Goal: Task Accomplishment & Management: Use online tool/utility

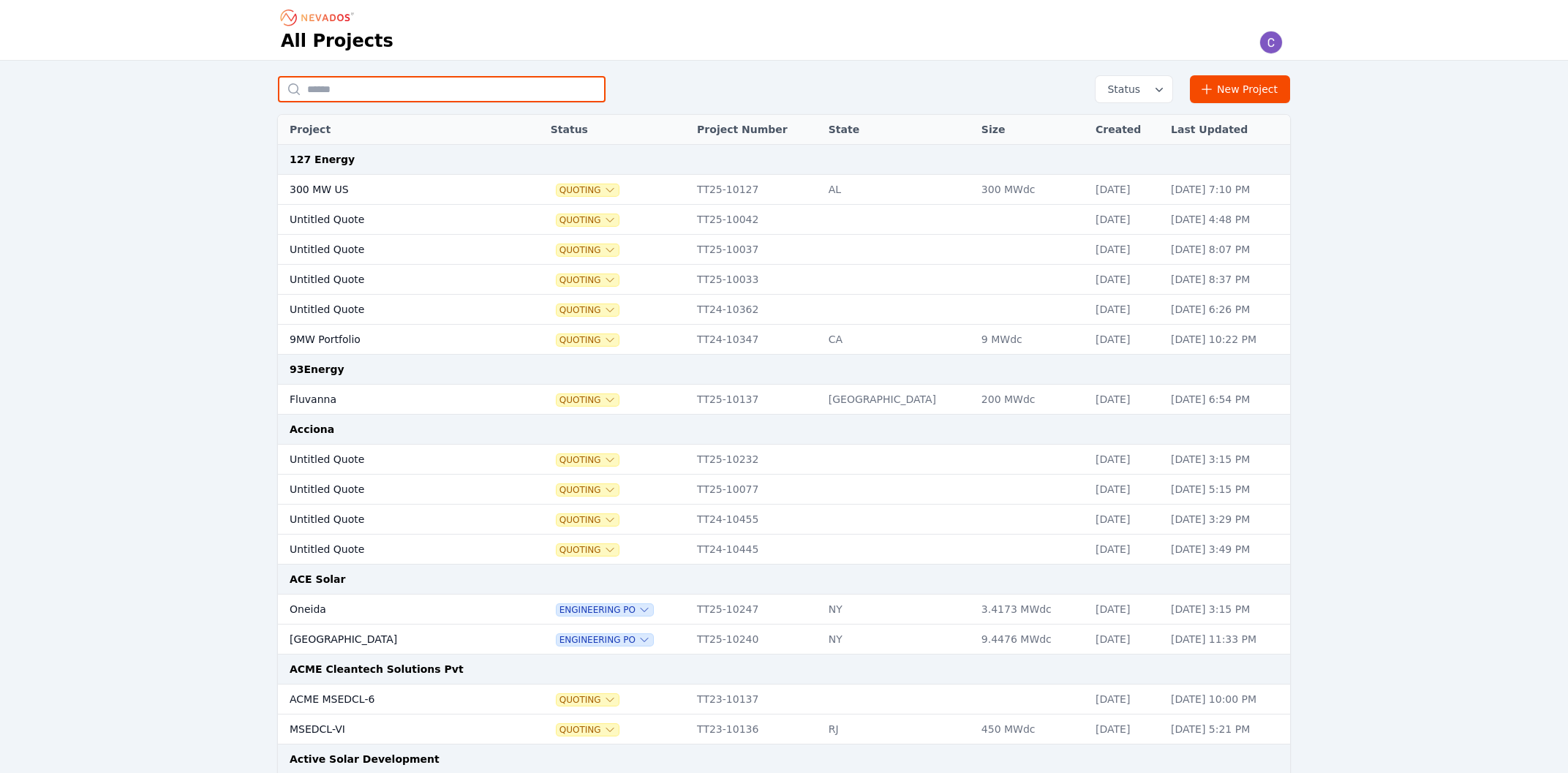
click at [423, 90] on input "text" at bounding box center [441, 89] width 327 height 27
type input "*******"
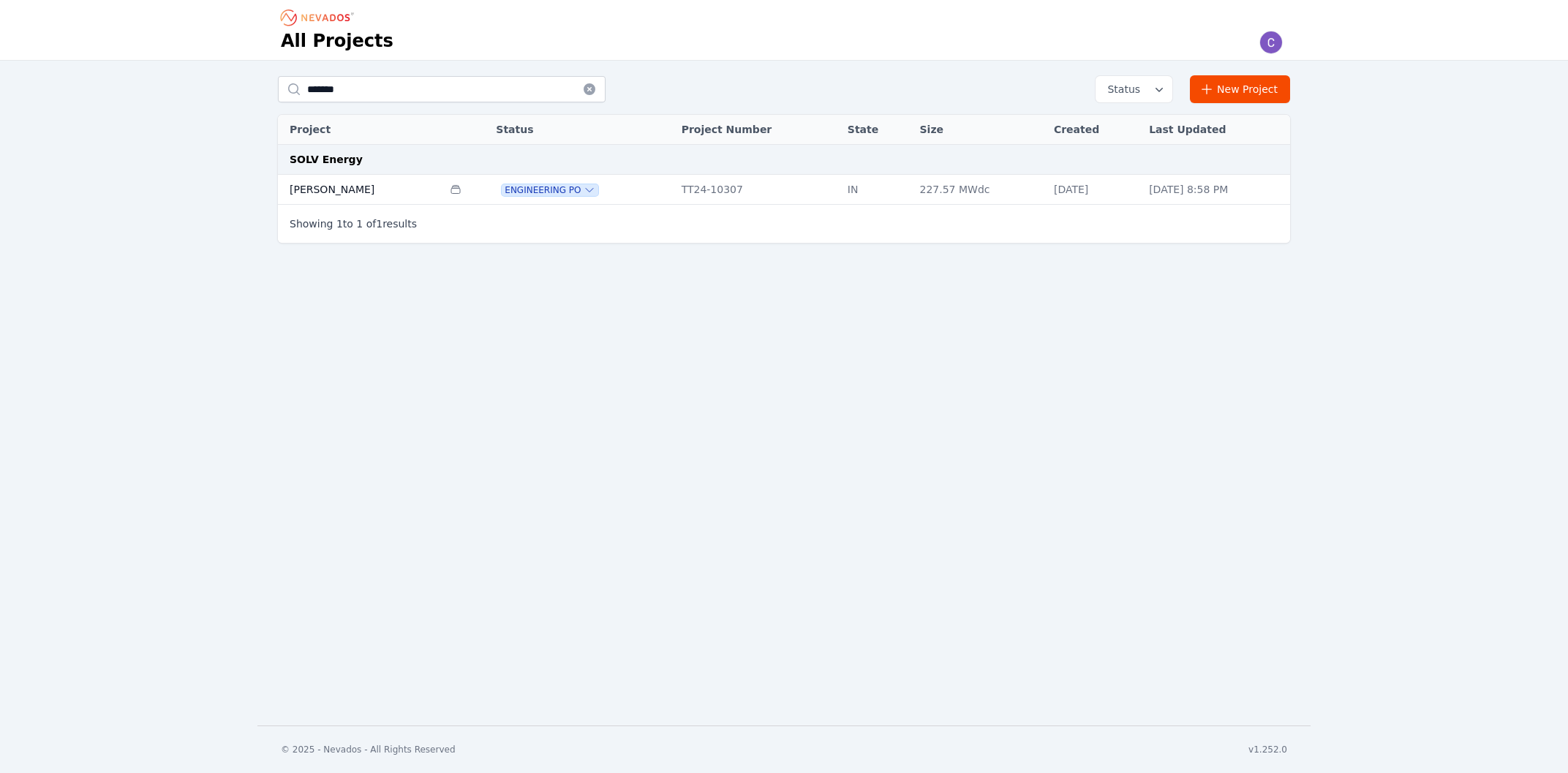
click at [361, 196] on td "[PERSON_NAME]" at bounding box center [360, 189] width 165 height 30
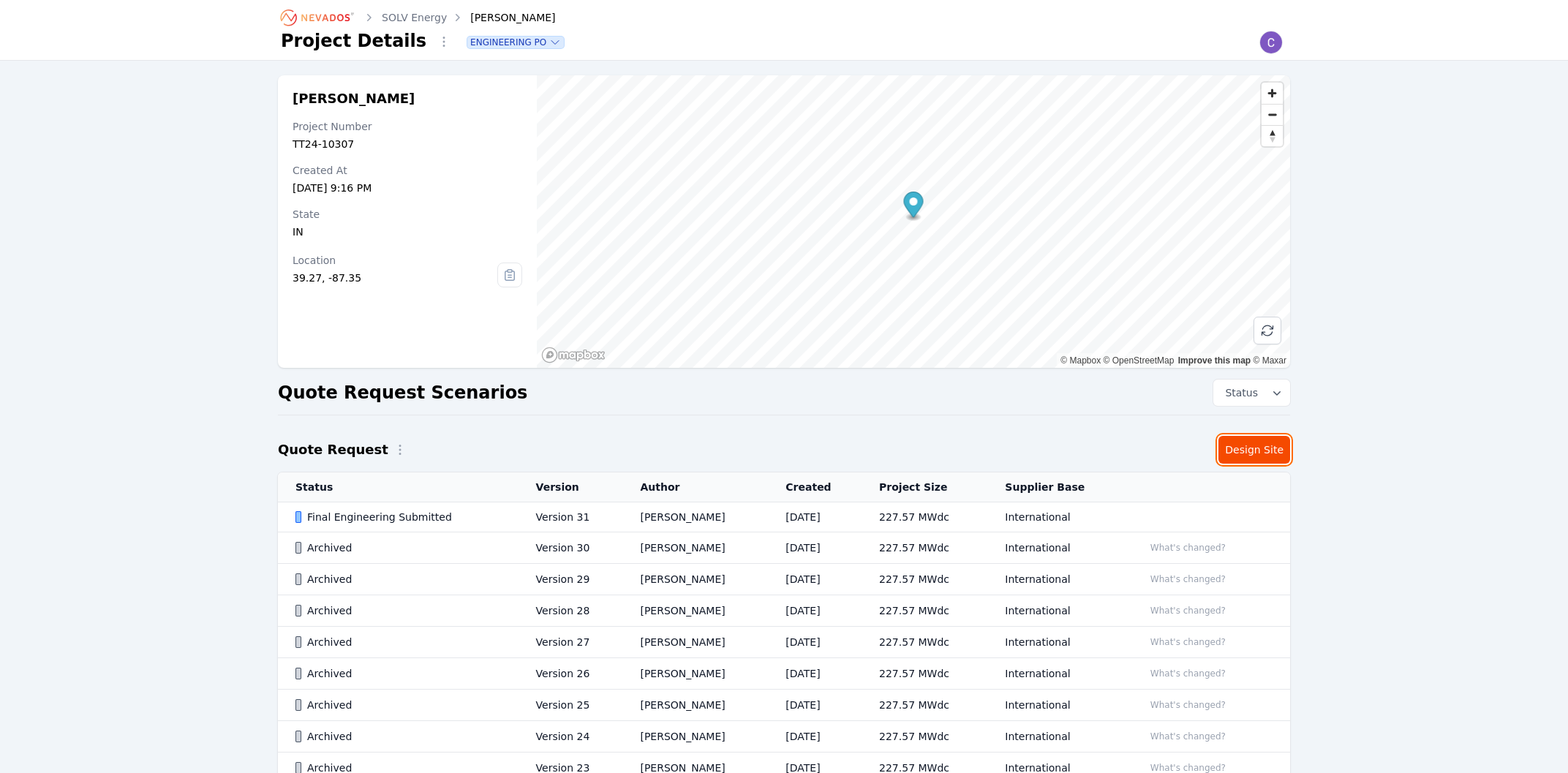
click at [1247, 448] on link "Design Site" at bounding box center [1254, 449] width 72 height 27
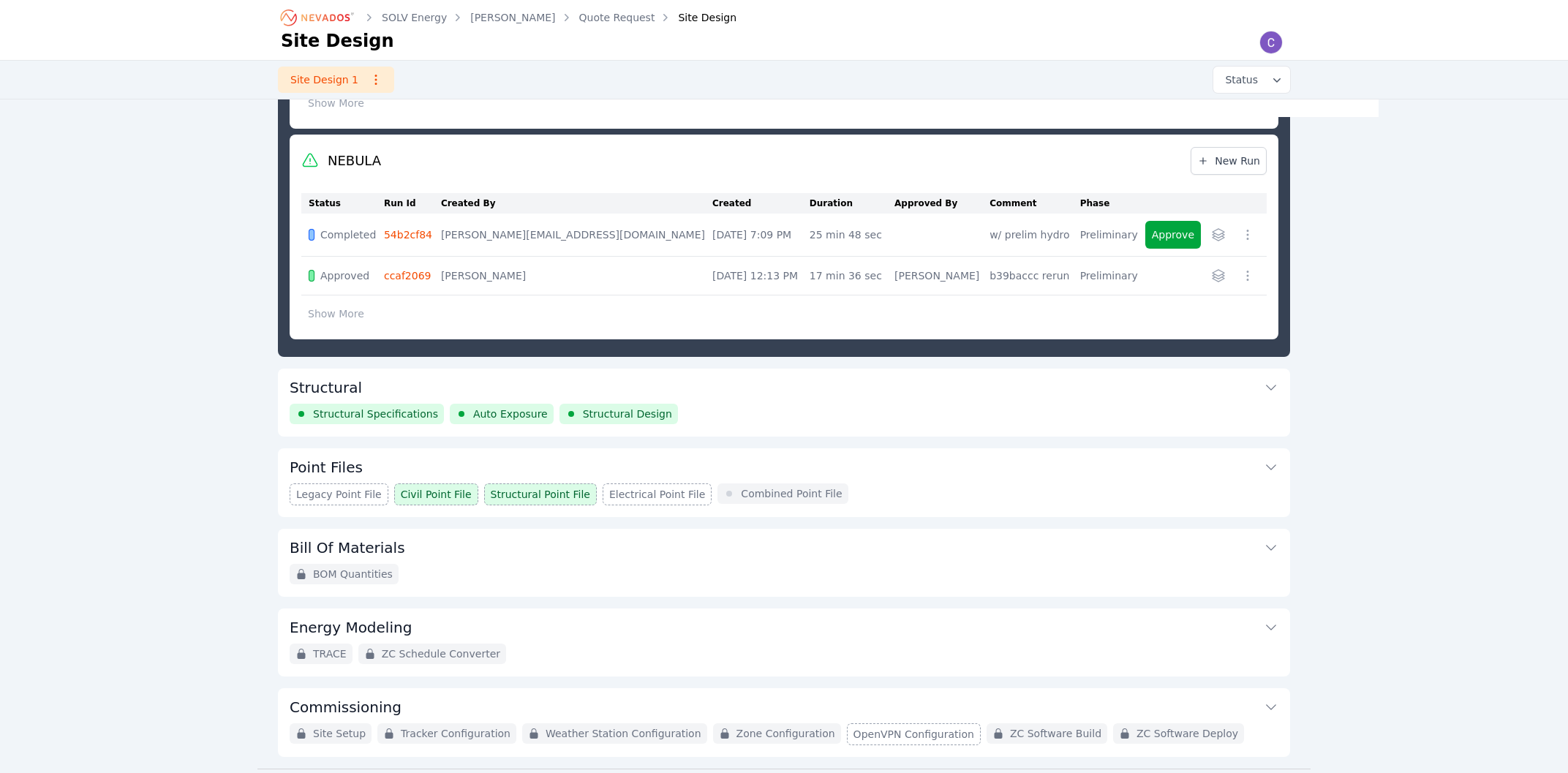
scroll to position [782, 0]
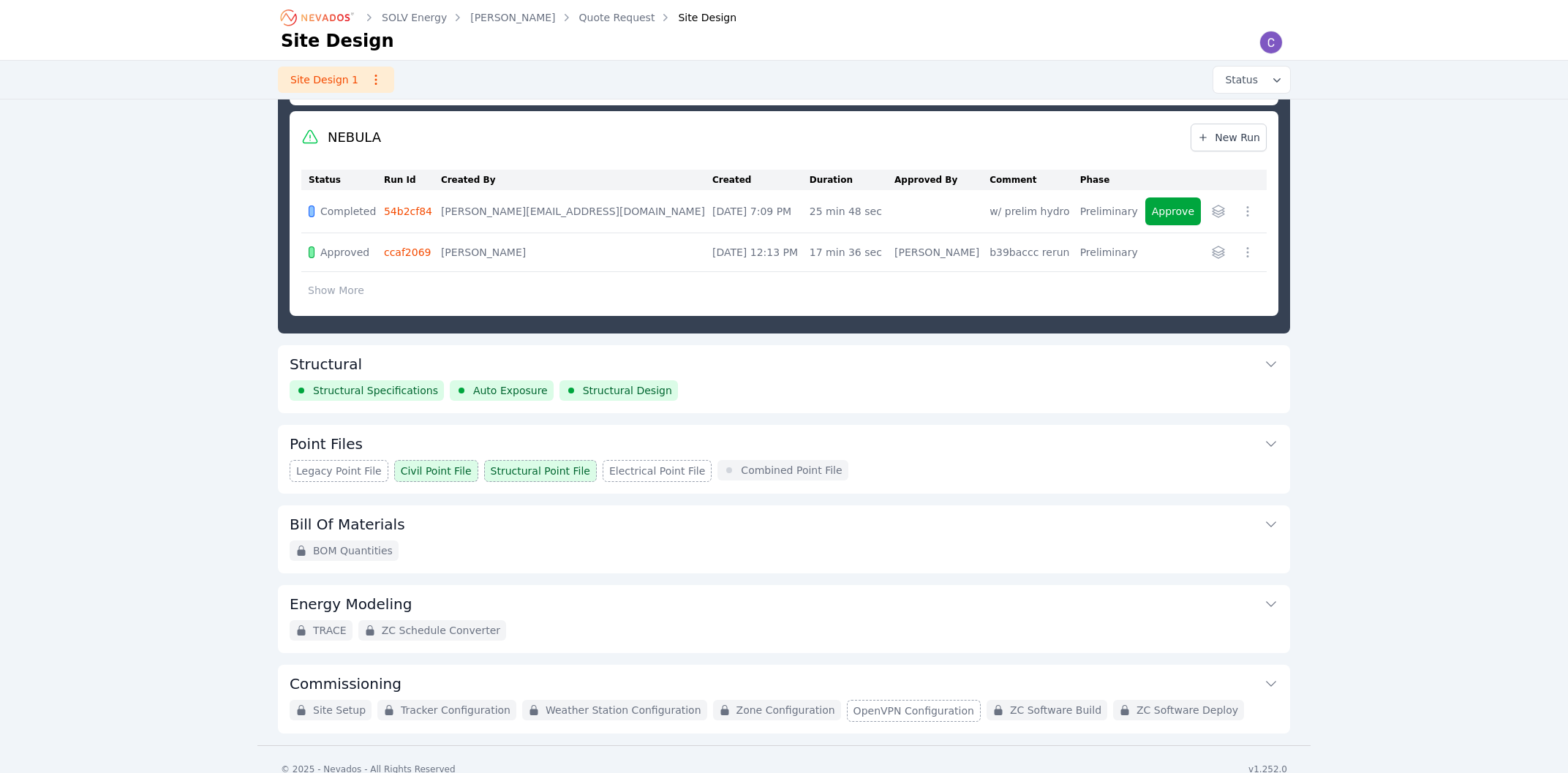
click at [635, 355] on button "Structural" at bounding box center [784, 362] width 989 height 35
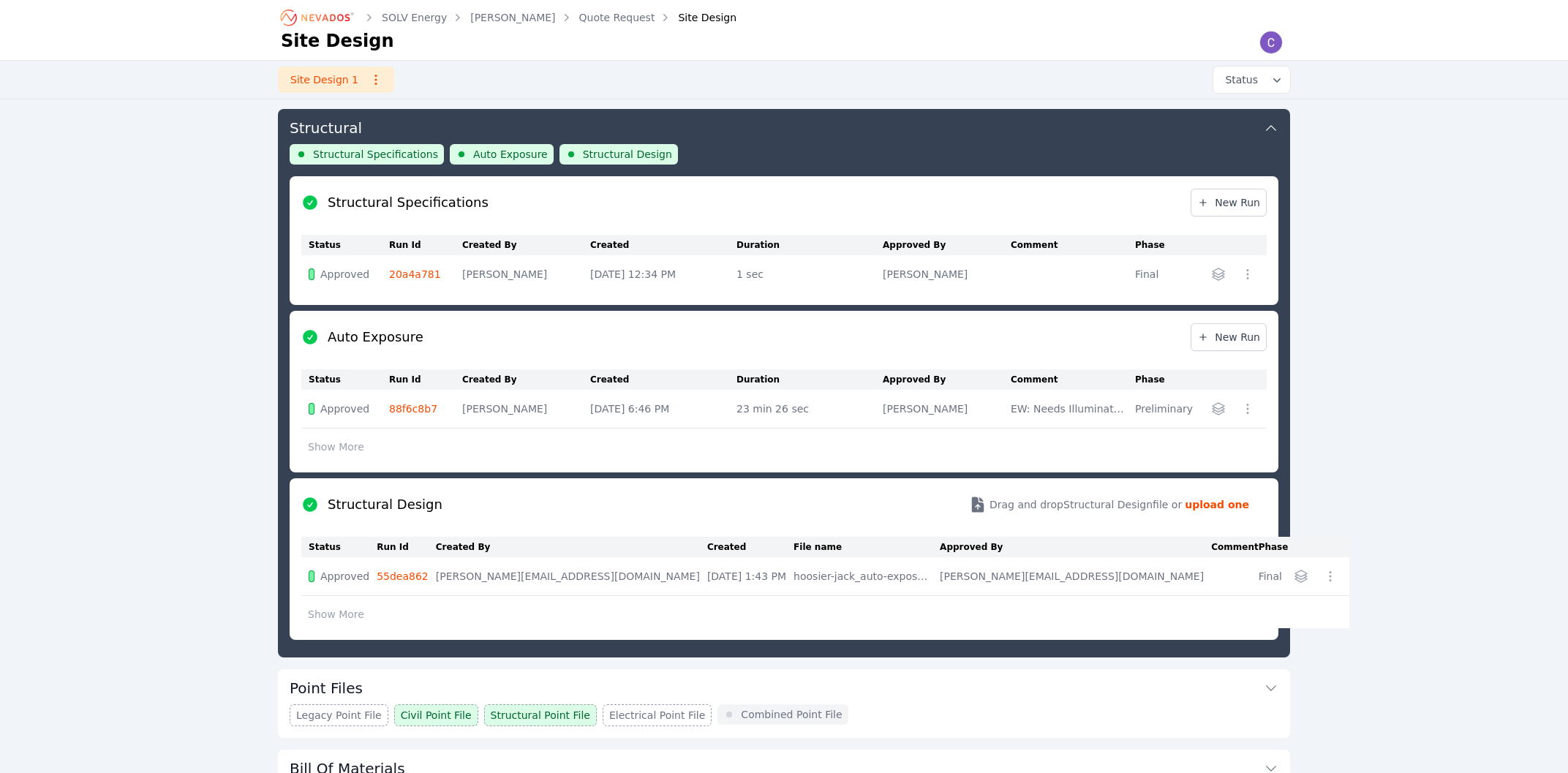
scroll to position [158, 0]
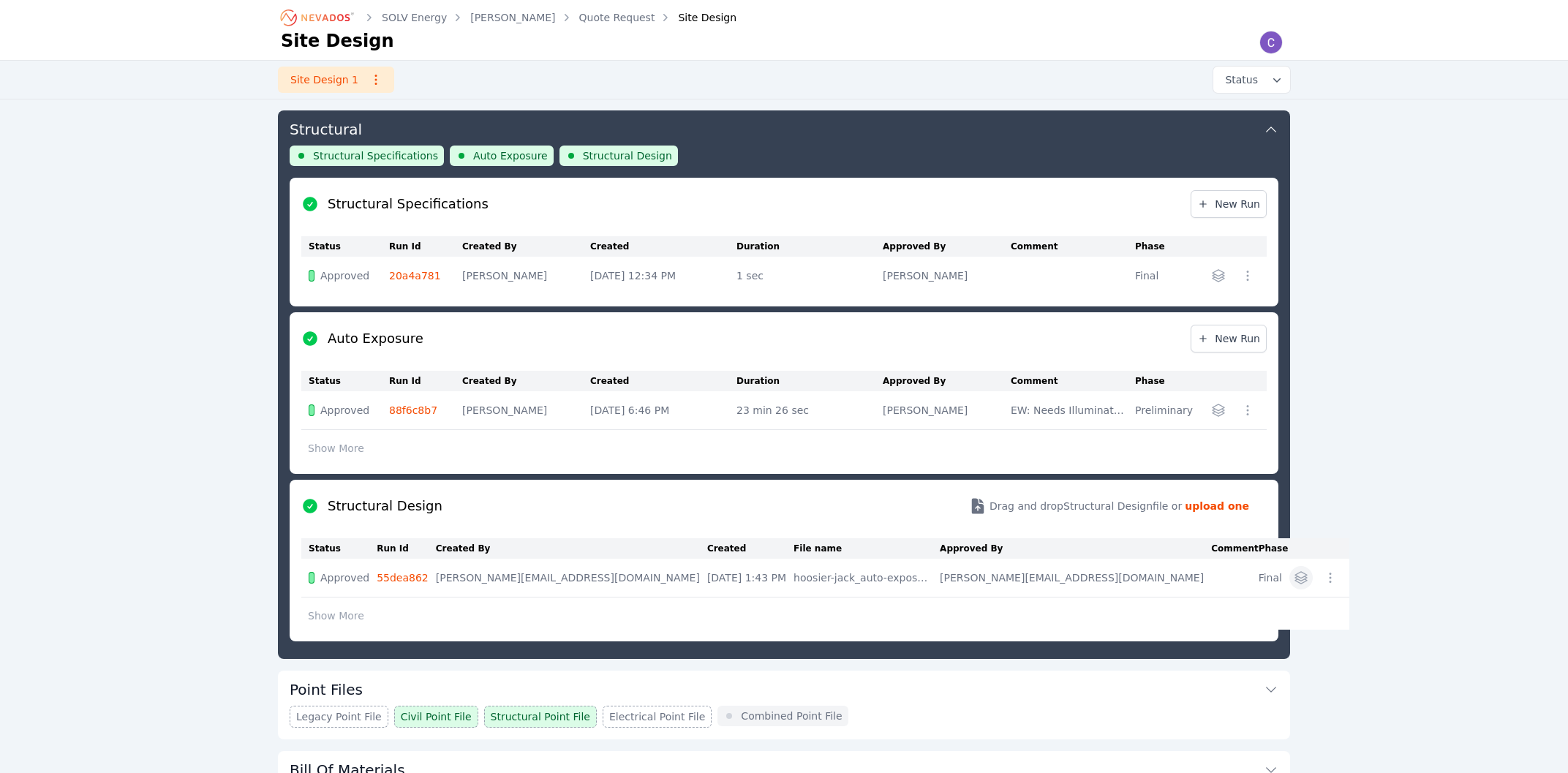
click at [1294, 574] on icon "button" at bounding box center [1301, 578] width 15 height 15
click at [866, 617] on table "Status Run Id Created By Created File name Approved By Comment Phase Approved 5…" at bounding box center [825, 583] width 1048 height 91
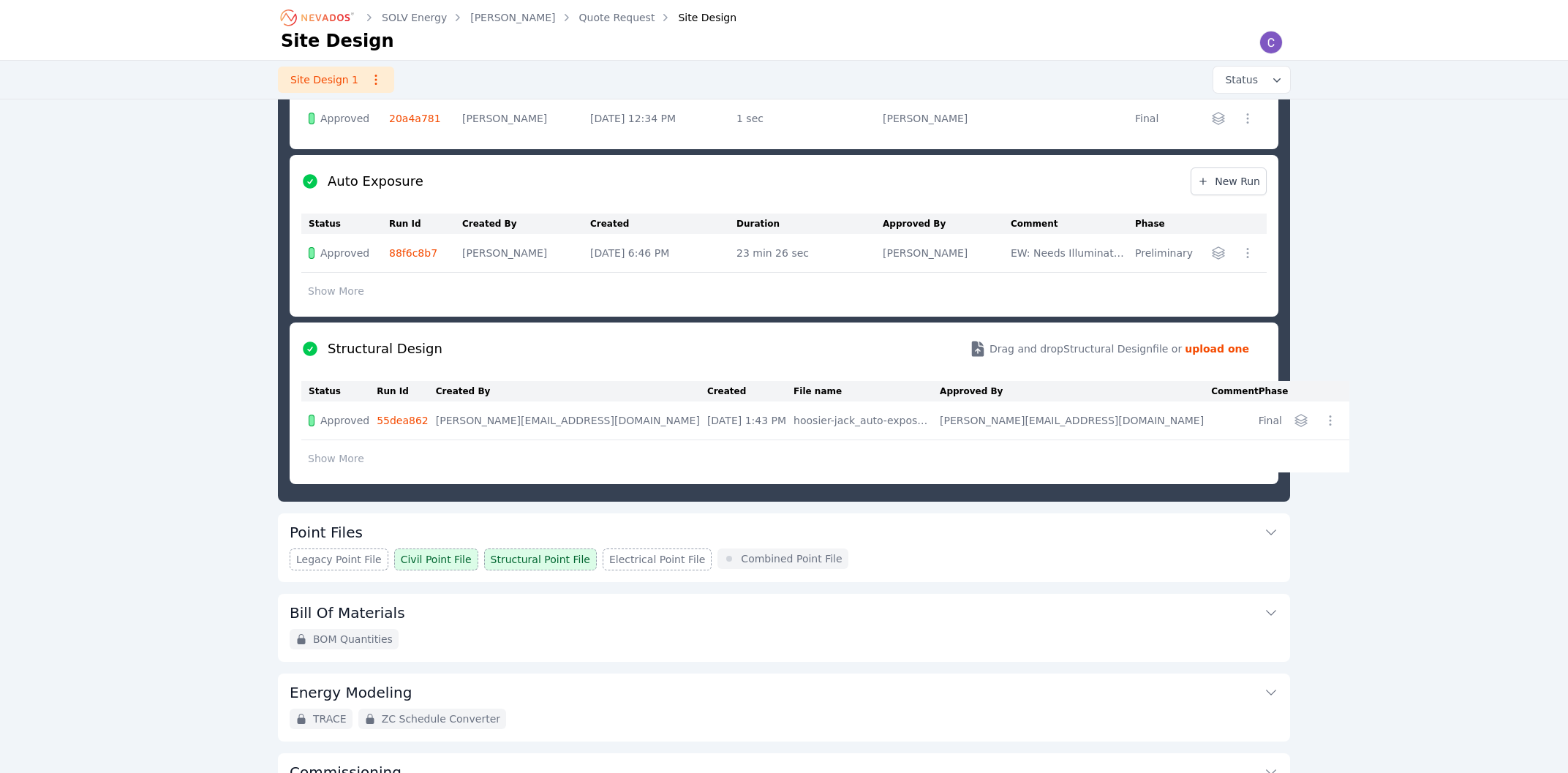
click at [828, 526] on button "Point Files" at bounding box center [784, 530] width 989 height 35
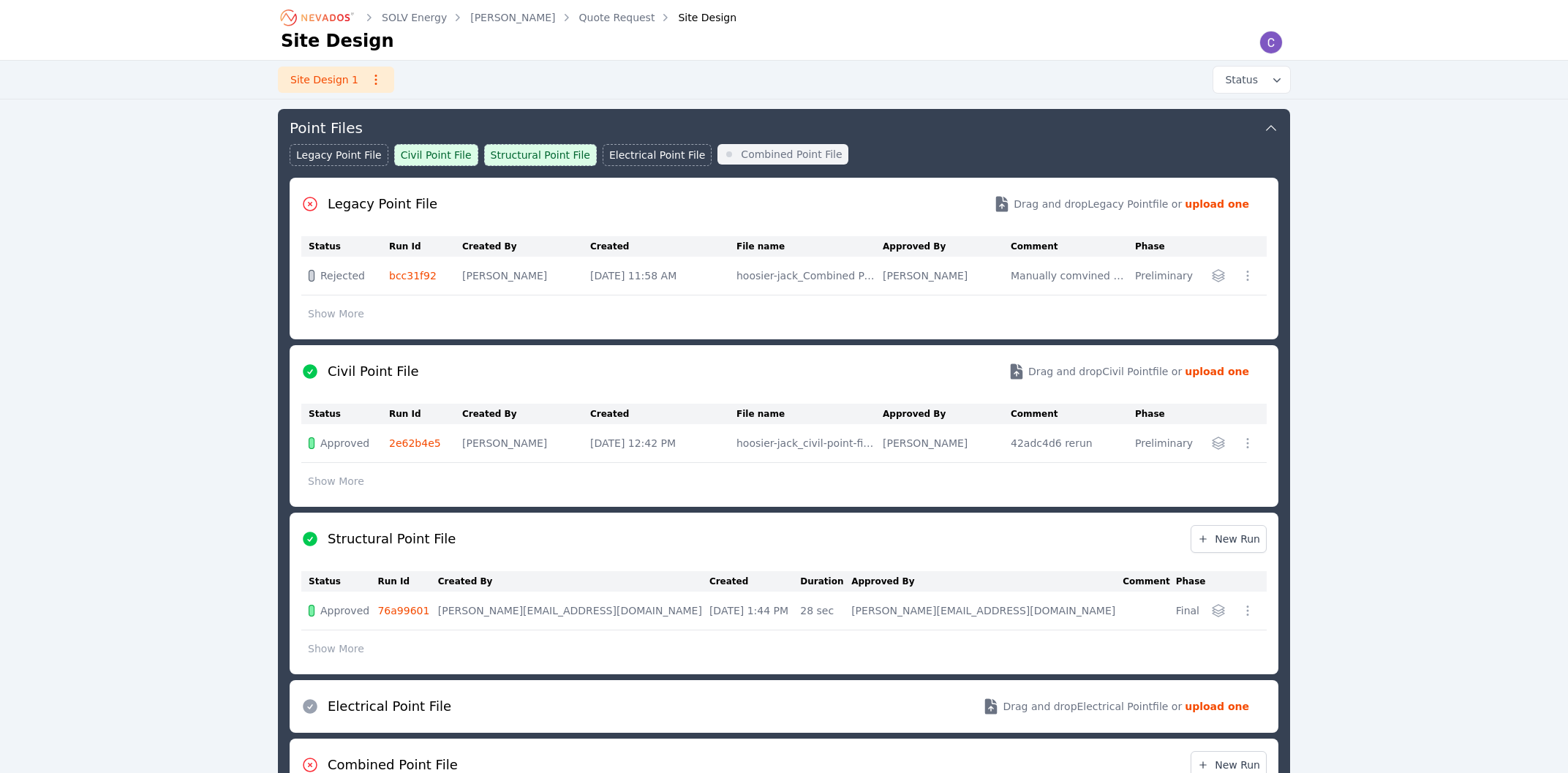
scroll to position [237, 0]
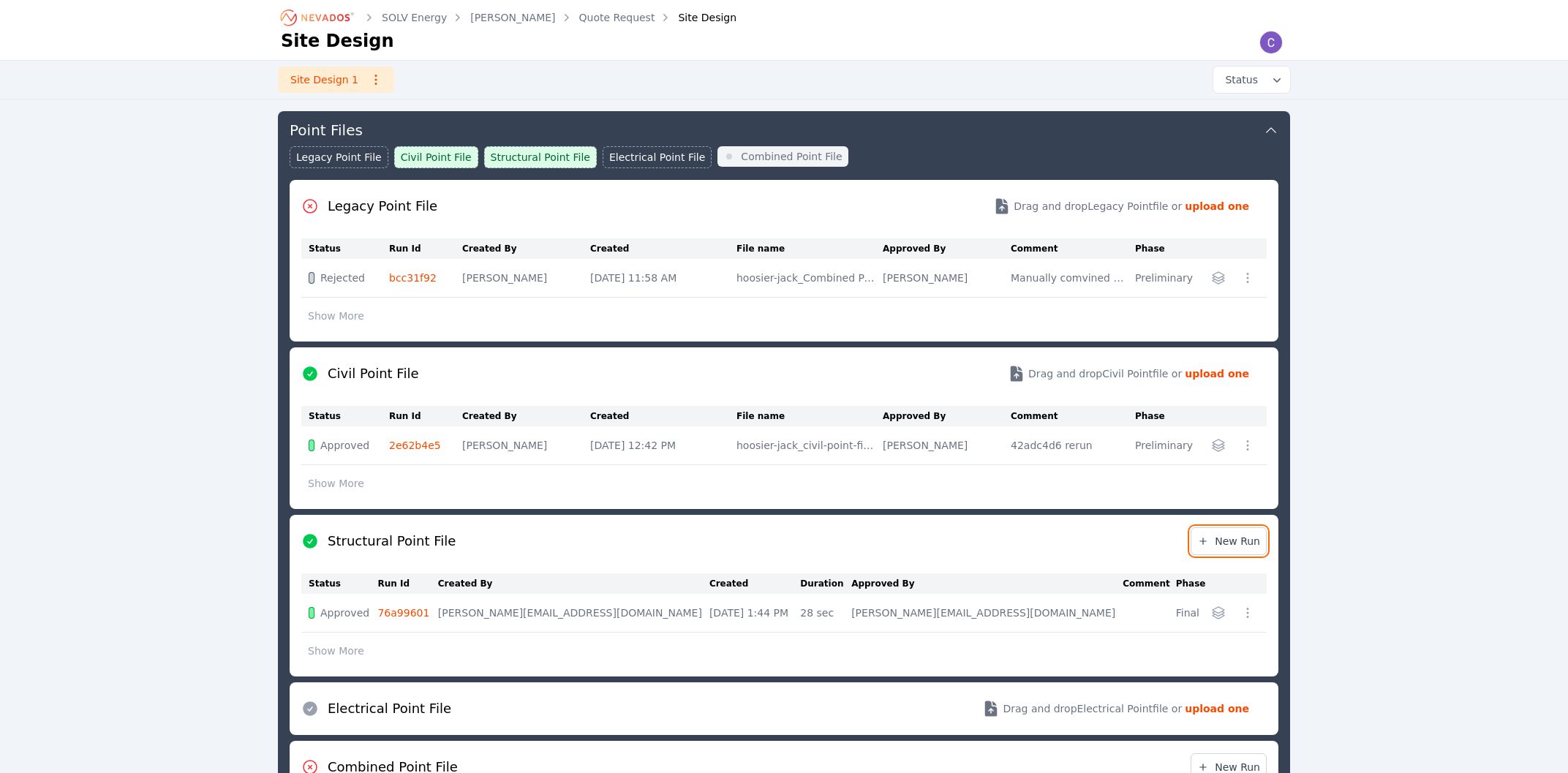
click at [1204, 548] on link "New Run" at bounding box center [1229, 540] width 76 height 27
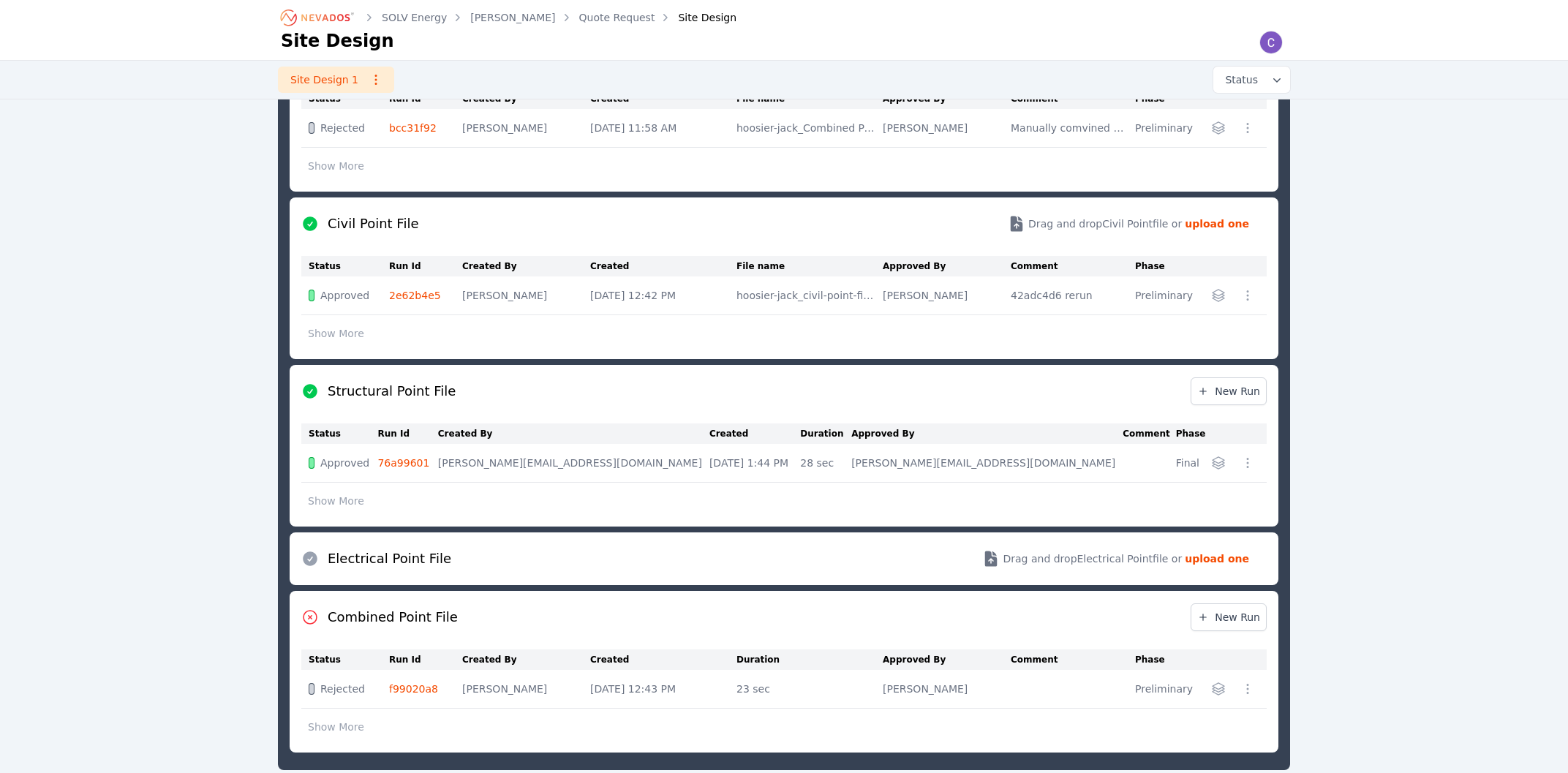
scroll to position [394, 0]
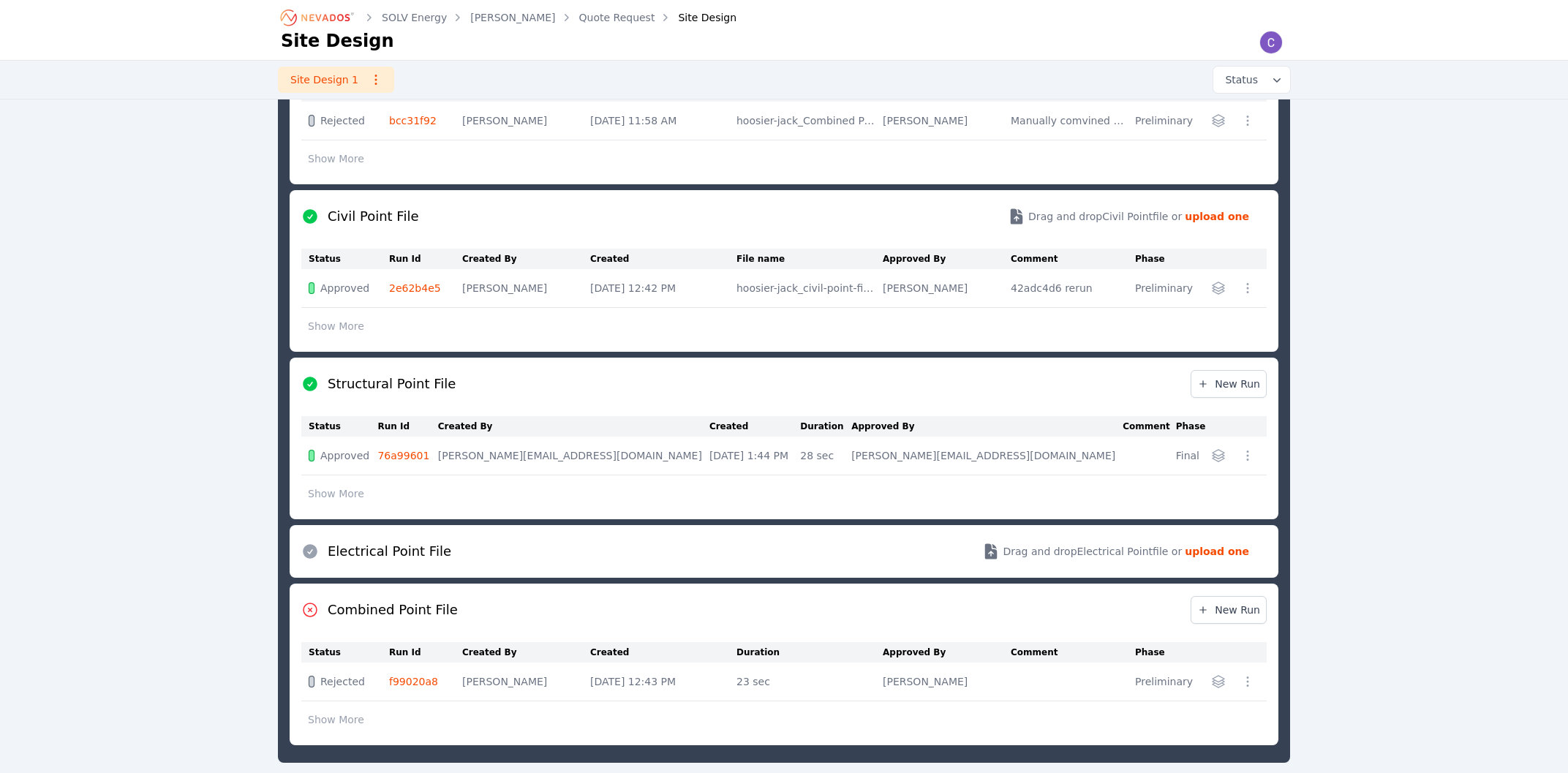
click at [1220, 452] on icon "button" at bounding box center [1219, 456] width 15 height 15
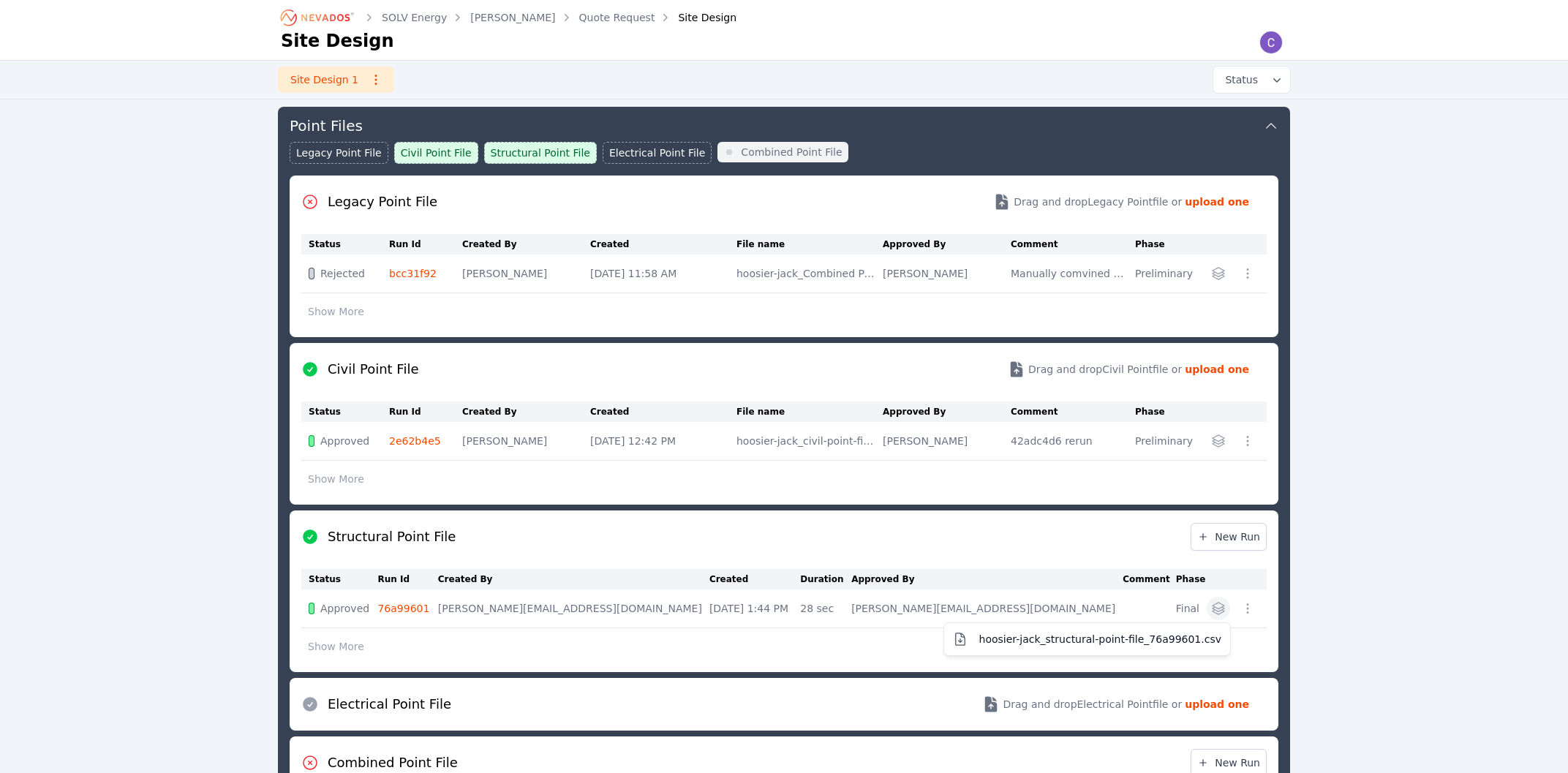
scroll to position [237, 0]
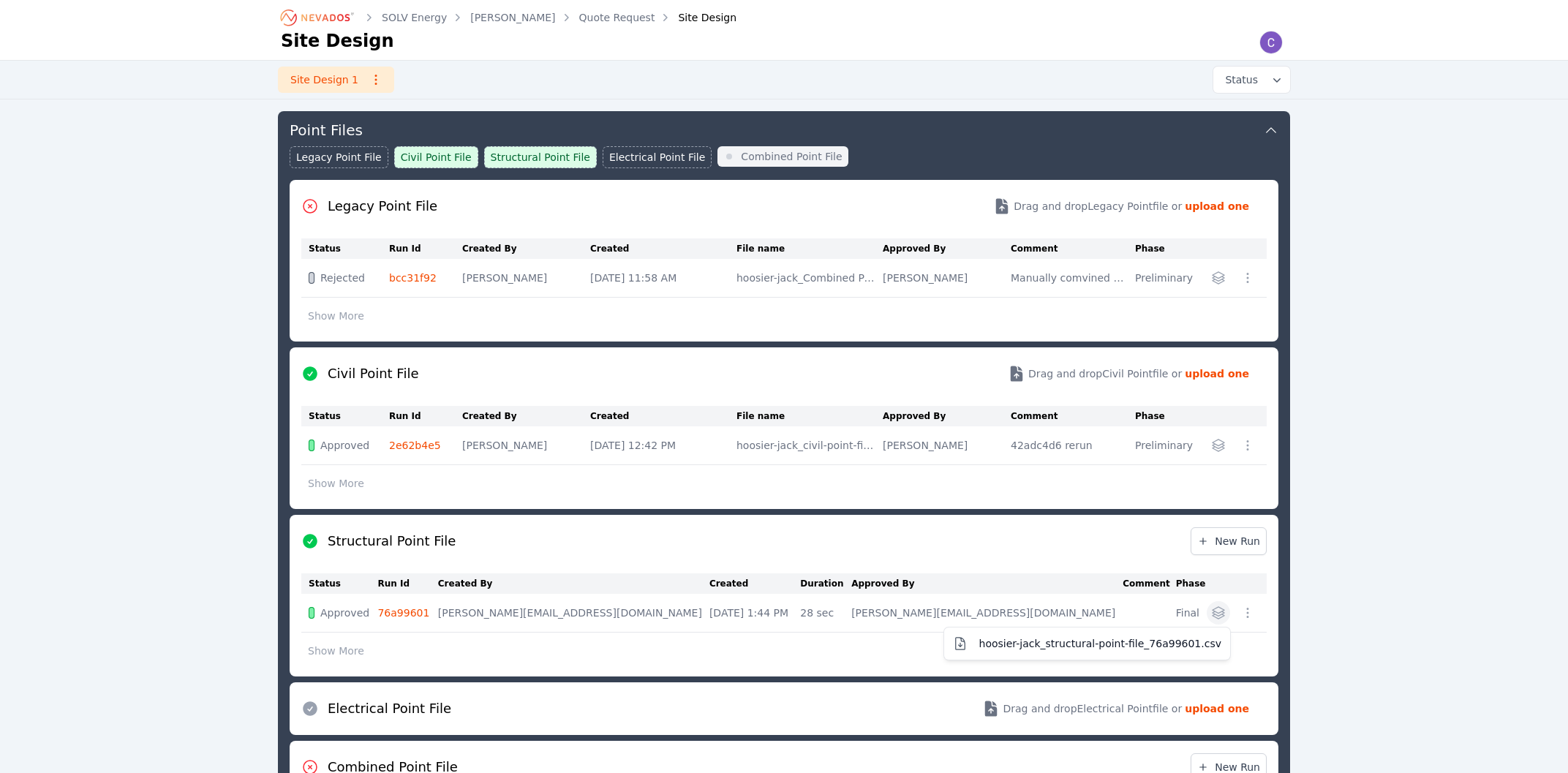
click at [1242, 611] on div "hoosier-jack_structural-point-file_76a99601.csv" at bounding box center [1233, 612] width 53 height 23
click at [1249, 613] on icon "button" at bounding box center [1248, 612] width 15 height 15
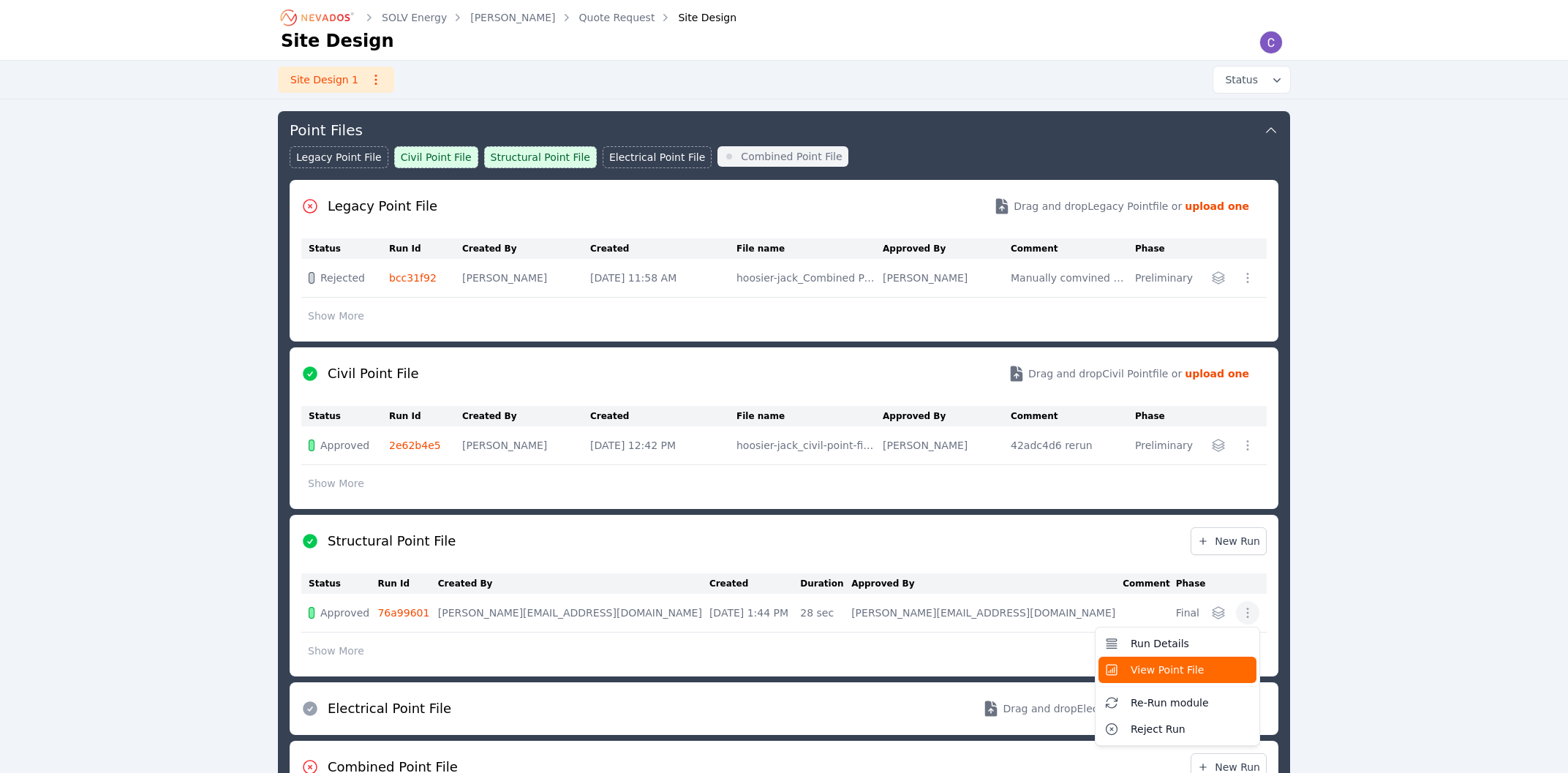
click at [1212, 662] on button "View Point File" at bounding box center [1177, 670] width 158 height 27
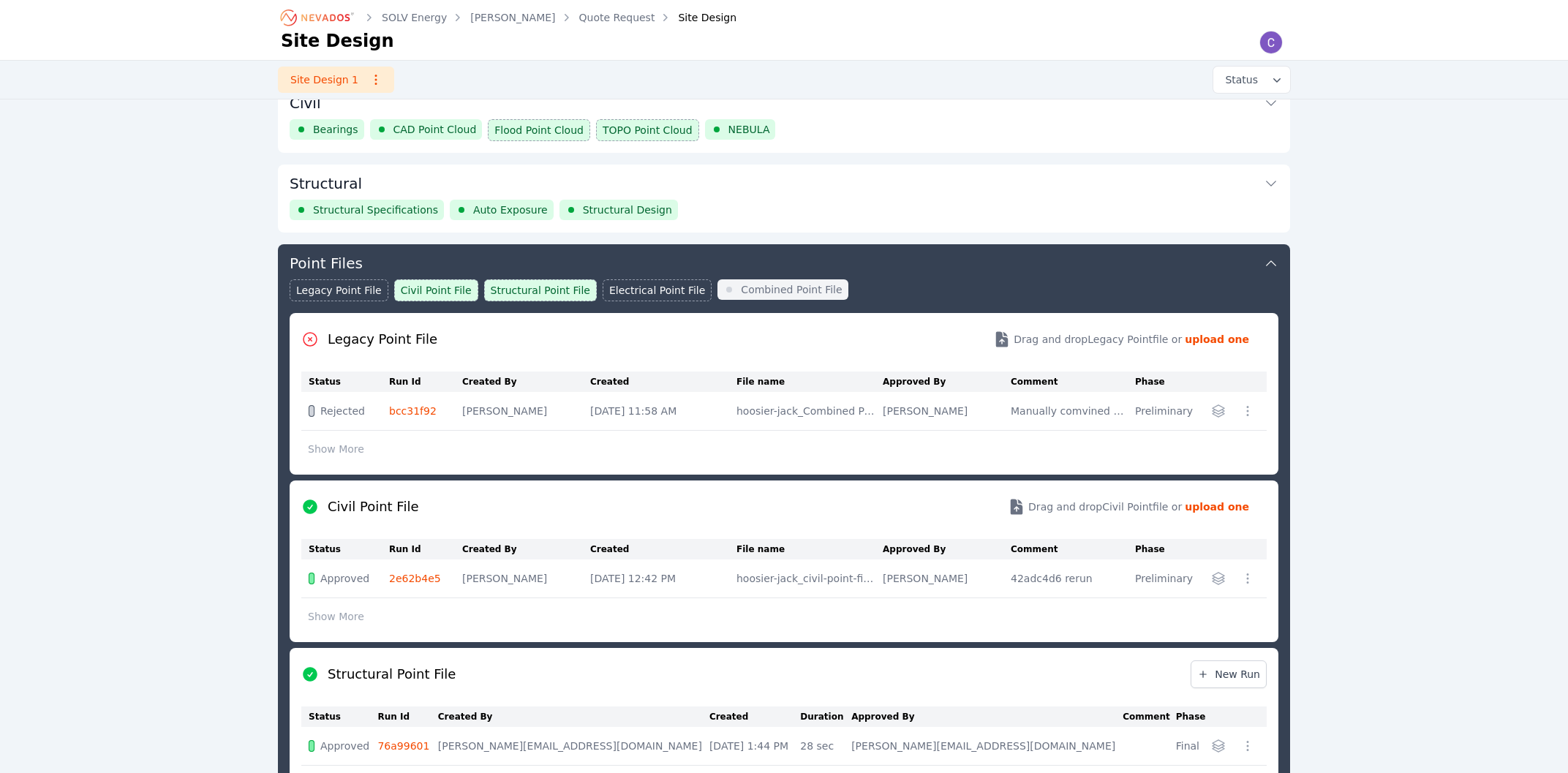
scroll to position [0, 0]
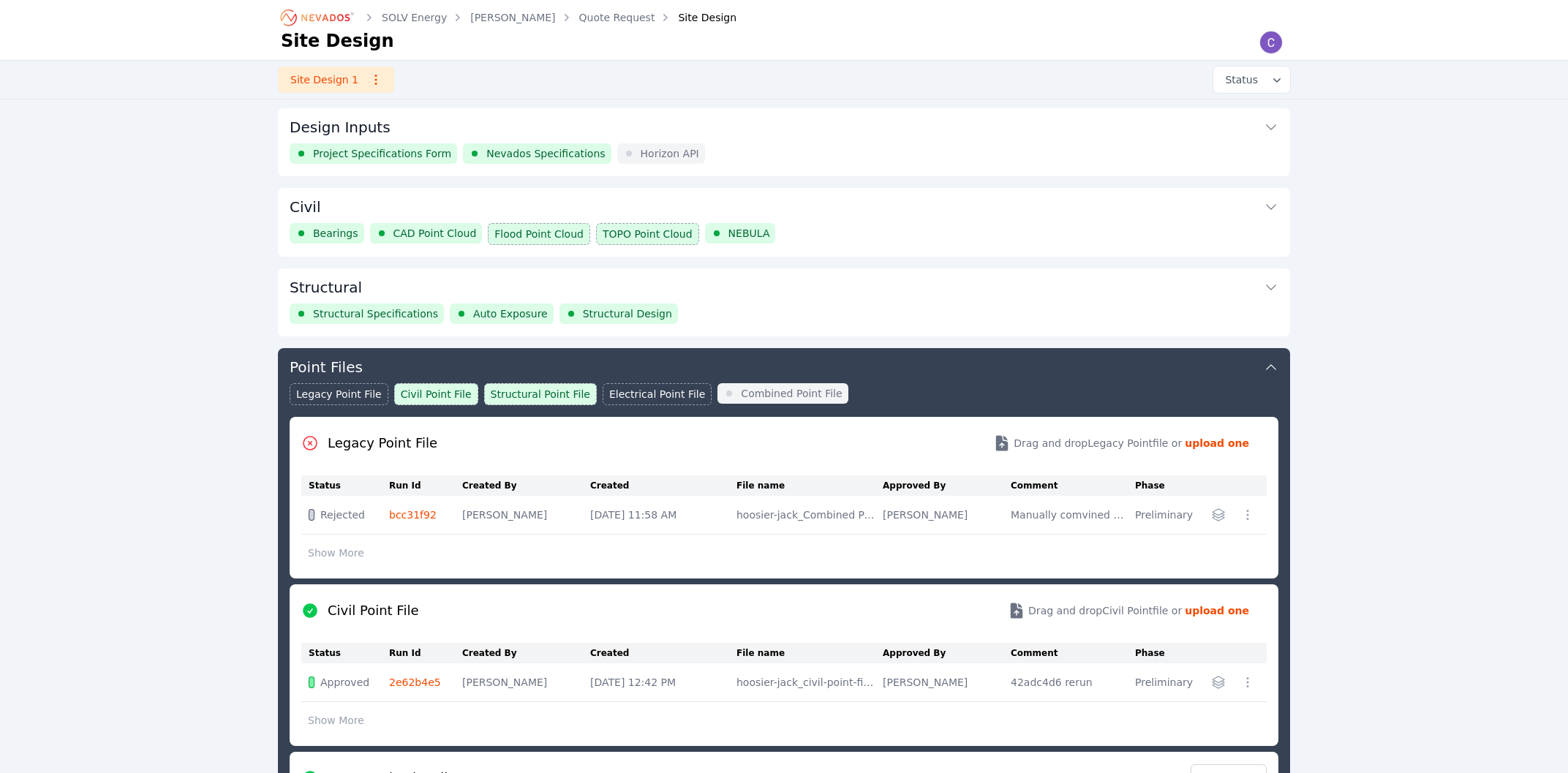
click at [755, 316] on div "Structural Structural Specifications Auto Exposure Structural Design" at bounding box center [784, 302] width 1012 height 68
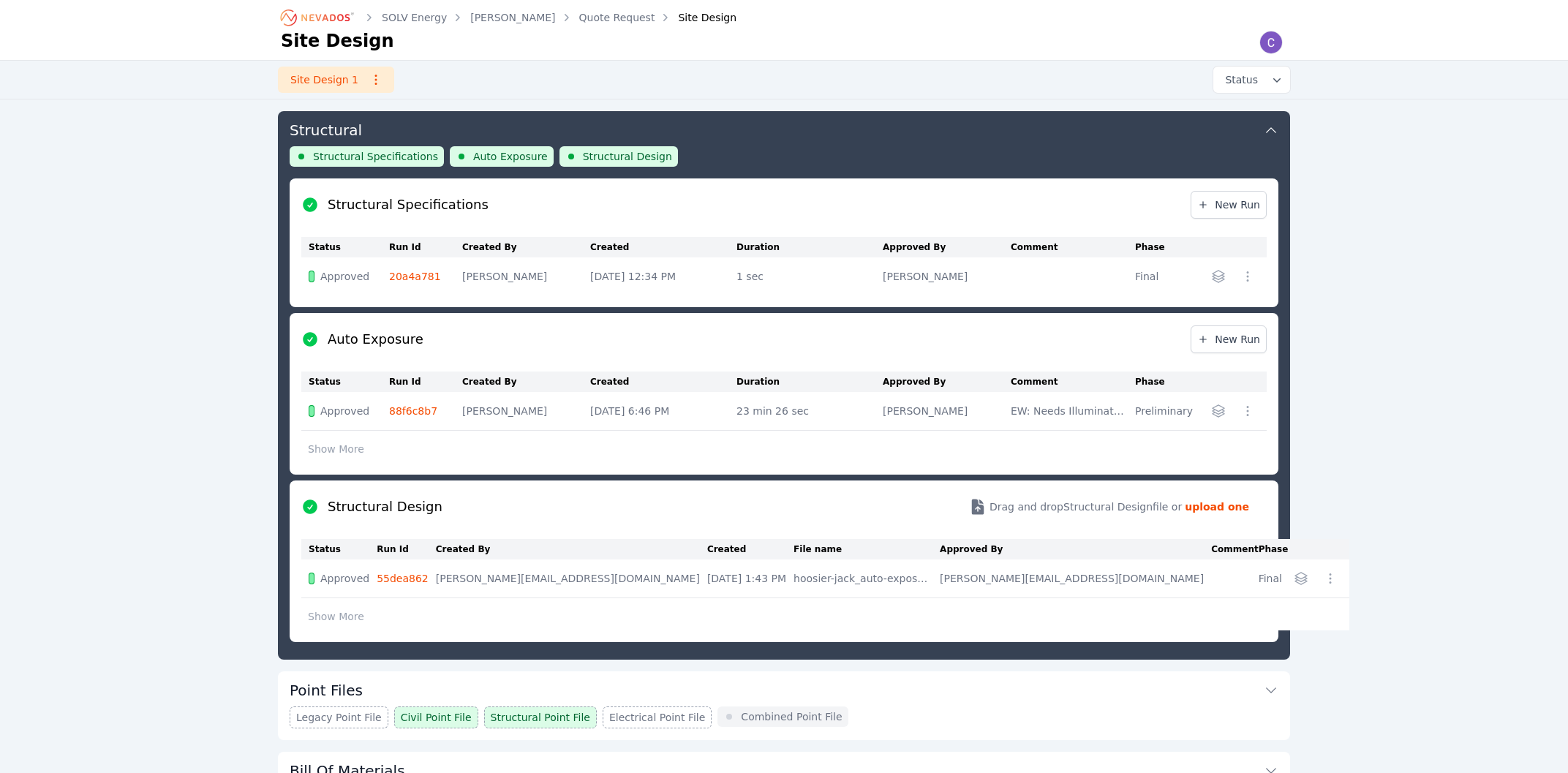
scroll to position [158, 0]
click at [1323, 578] on icon "button" at bounding box center [1330, 578] width 15 height 15
click at [1289, 579] on div "Run Details Re-Run module Reject Run" at bounding box center [1315, 577] width 53 height 23
click at [1294, 578] on icon "button" at bounding box center [1301, 578] width 15 height 15
click at [1198, 604] on span "hoosier-jack_structural-design_55dea862.csv" at bounding box center [1189, 608] width 231 height 15
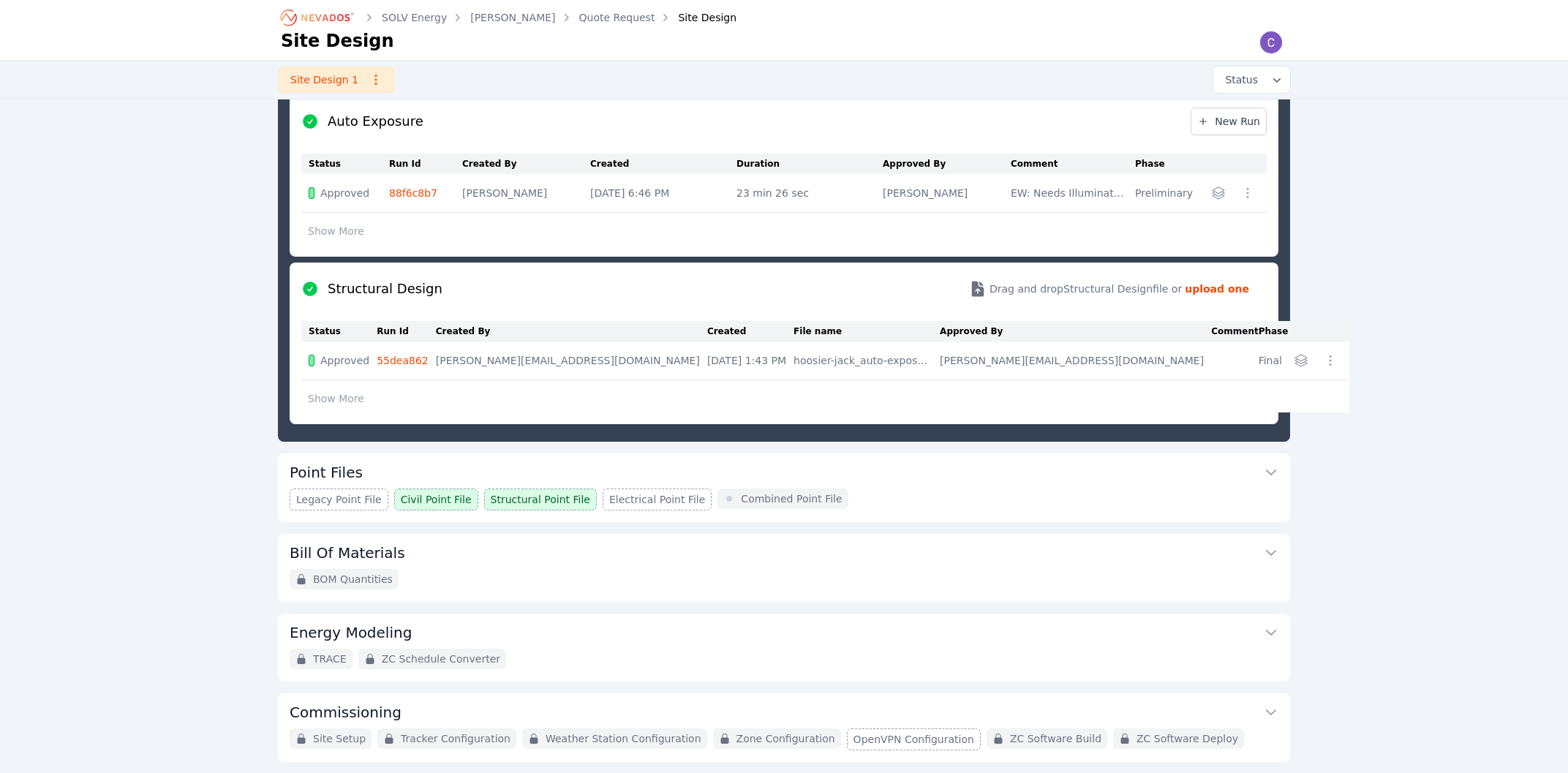
scroll to position [343, 0]
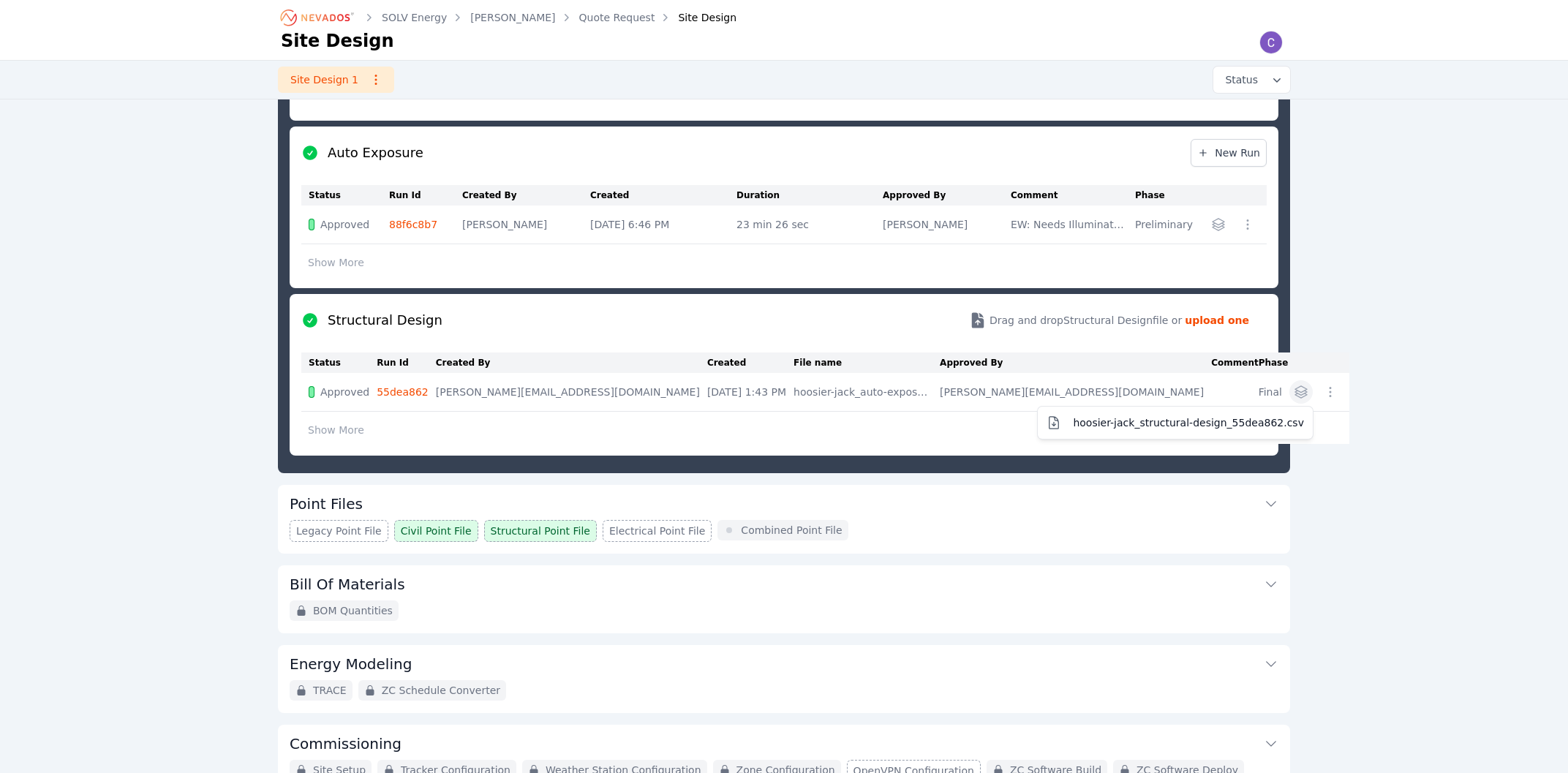
click at [1289, 393] on button "button" at bounding box center [1300, 392] width 23 height 23
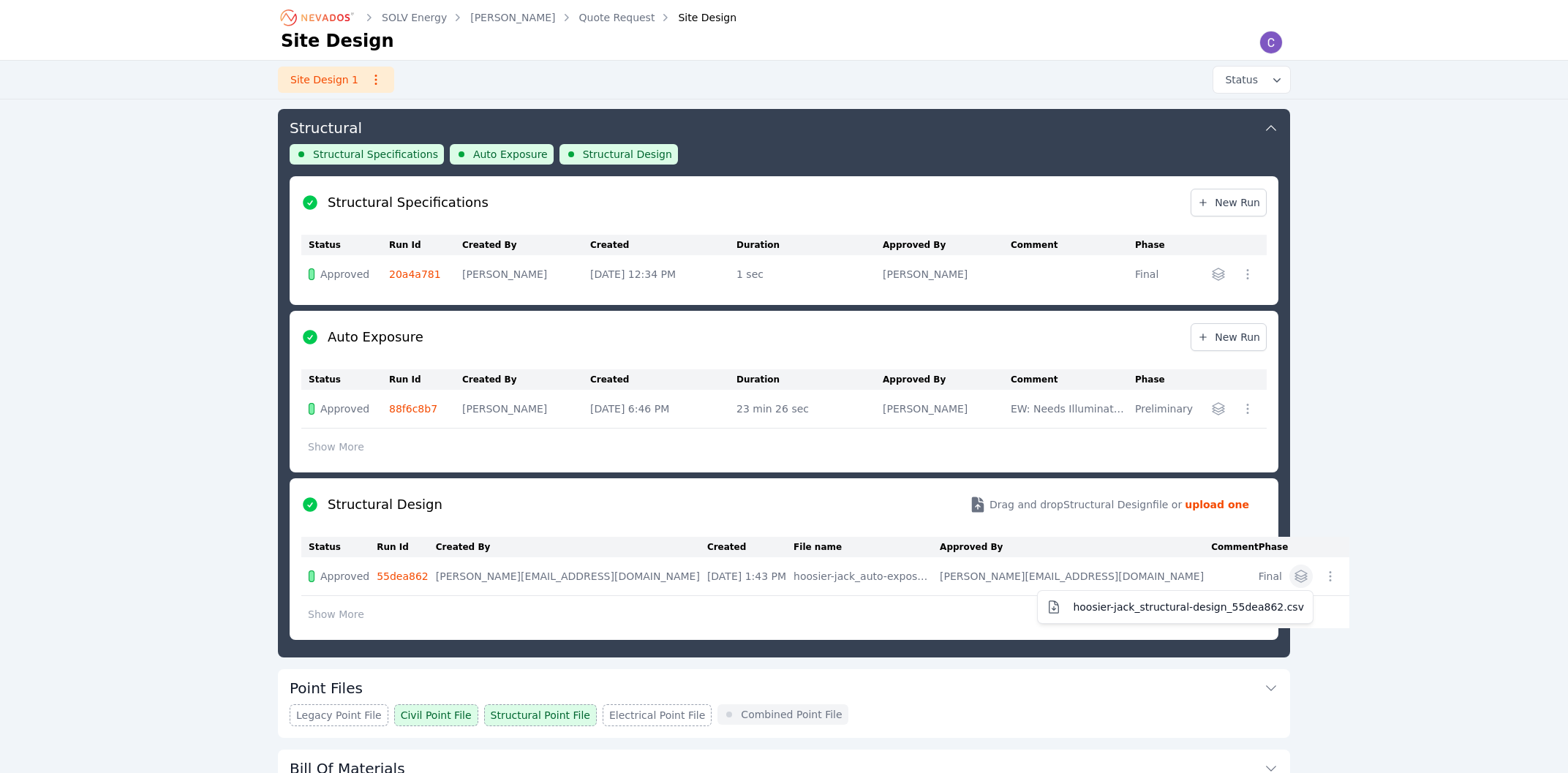
scroll to position [158, 0]
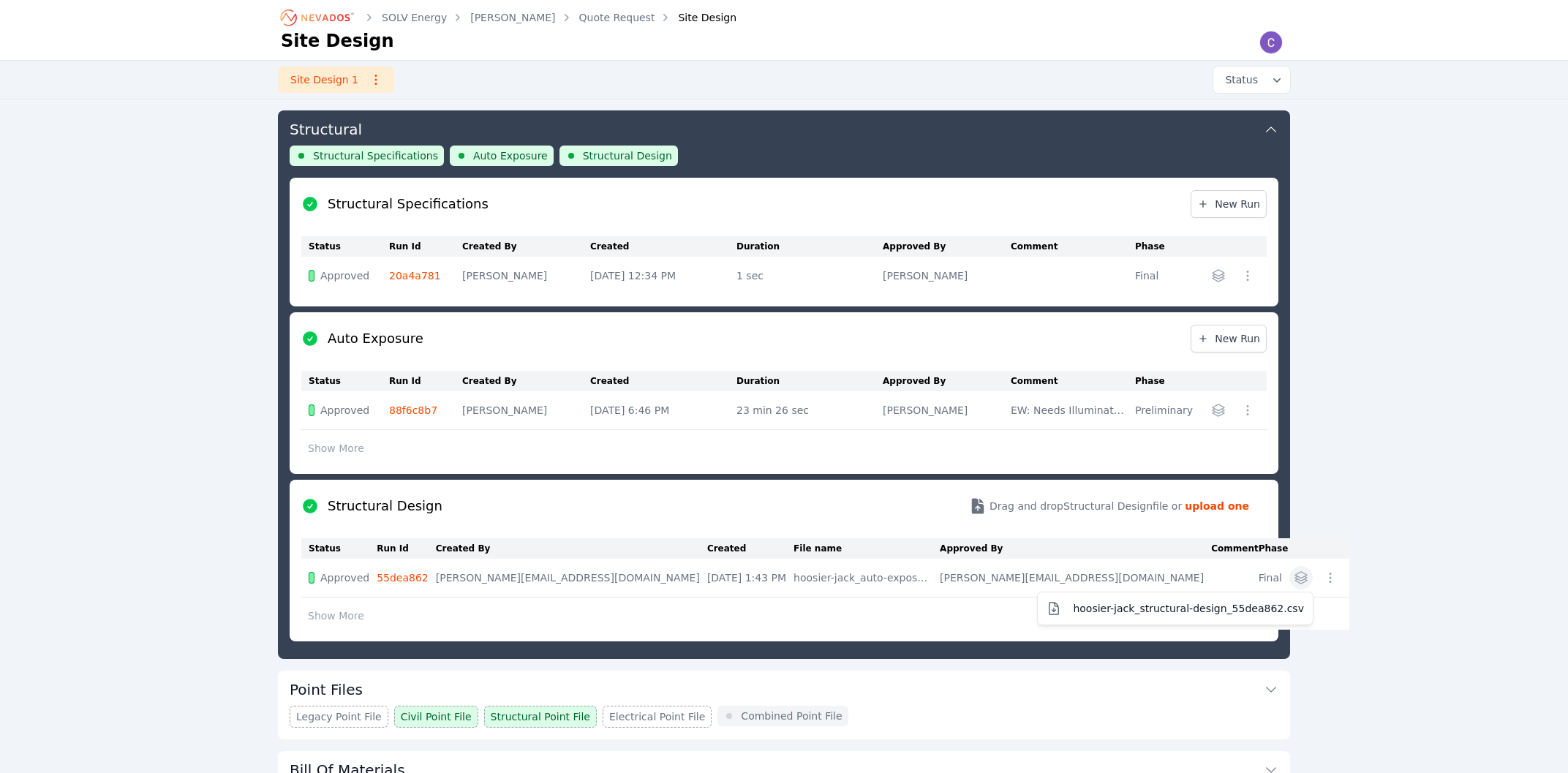
click at [360, 687] on div "Design Inputs Project Specifications Form Nevados Specifications Horizon API Ci…" at bounding box center [784, 464] width 1012 height 1028
click at [1267, 686] on icon at bounding box center [1271, 689] width 15 height 15
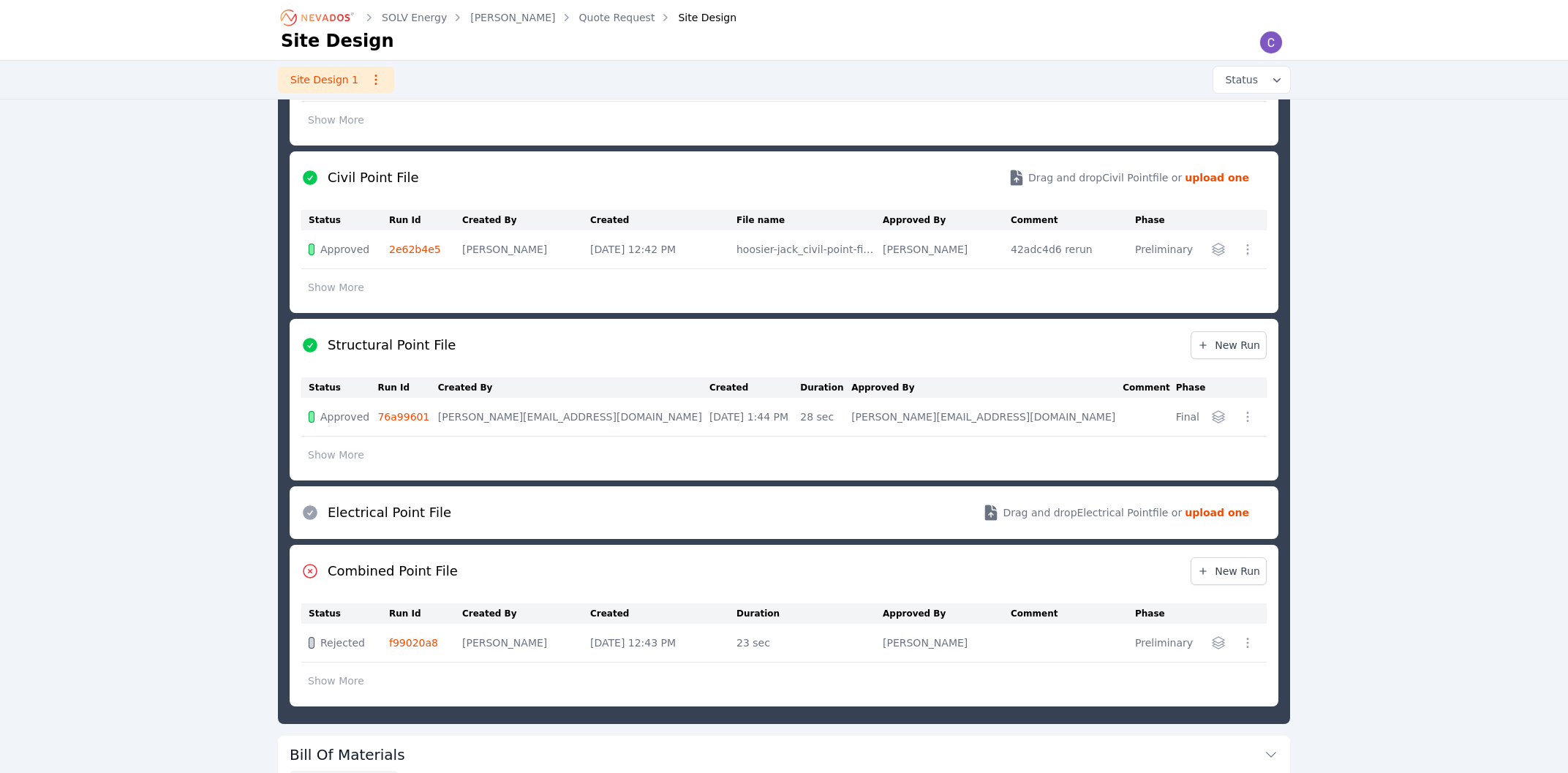
scroll to position [473, 0]
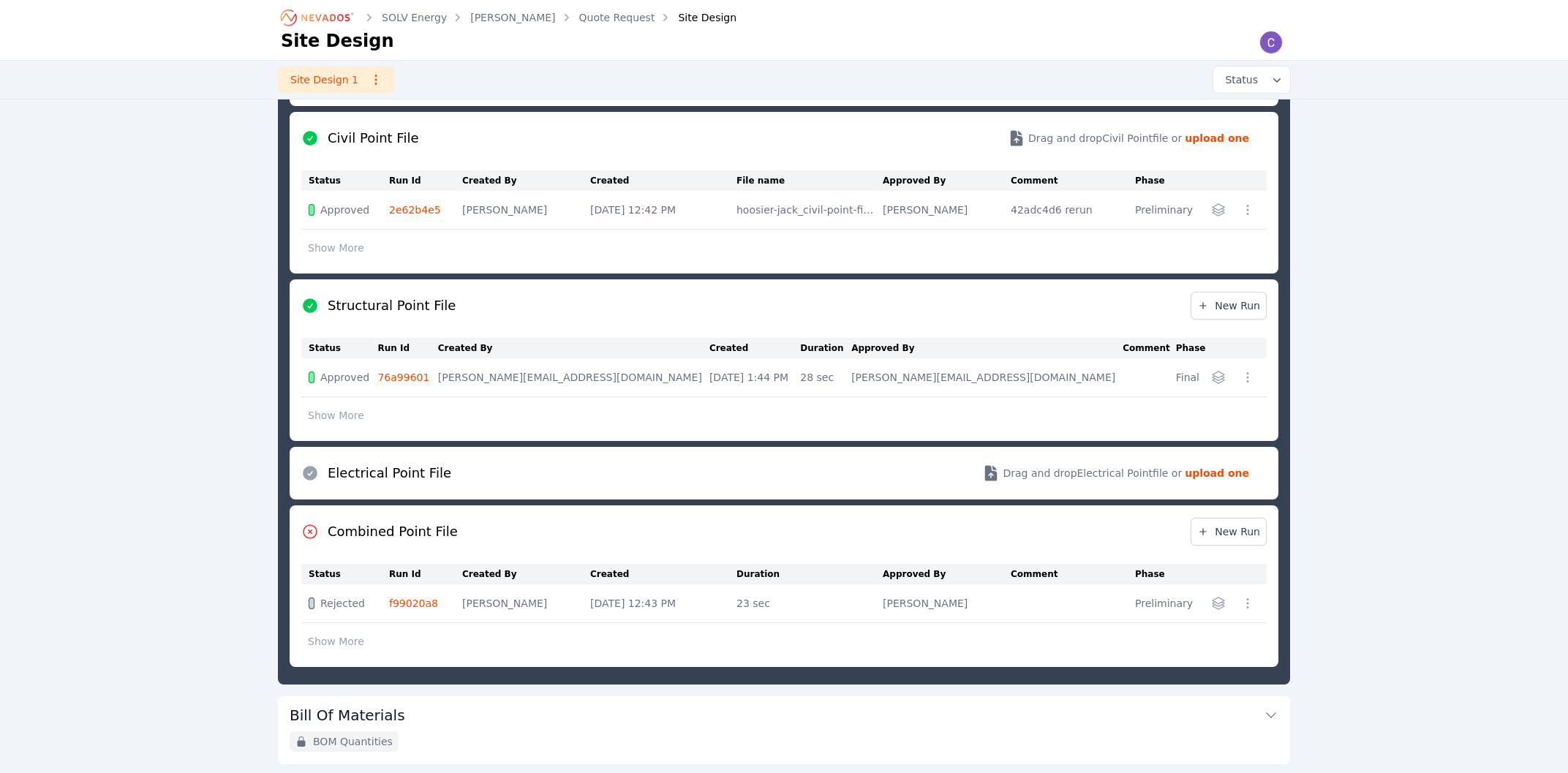
click at [1207, 373] on div at bounding box center [1218, 376] width 23 height 23
click at [1219, 375] on icon "button" at bounding box center [1219, 377] width 15 height 15
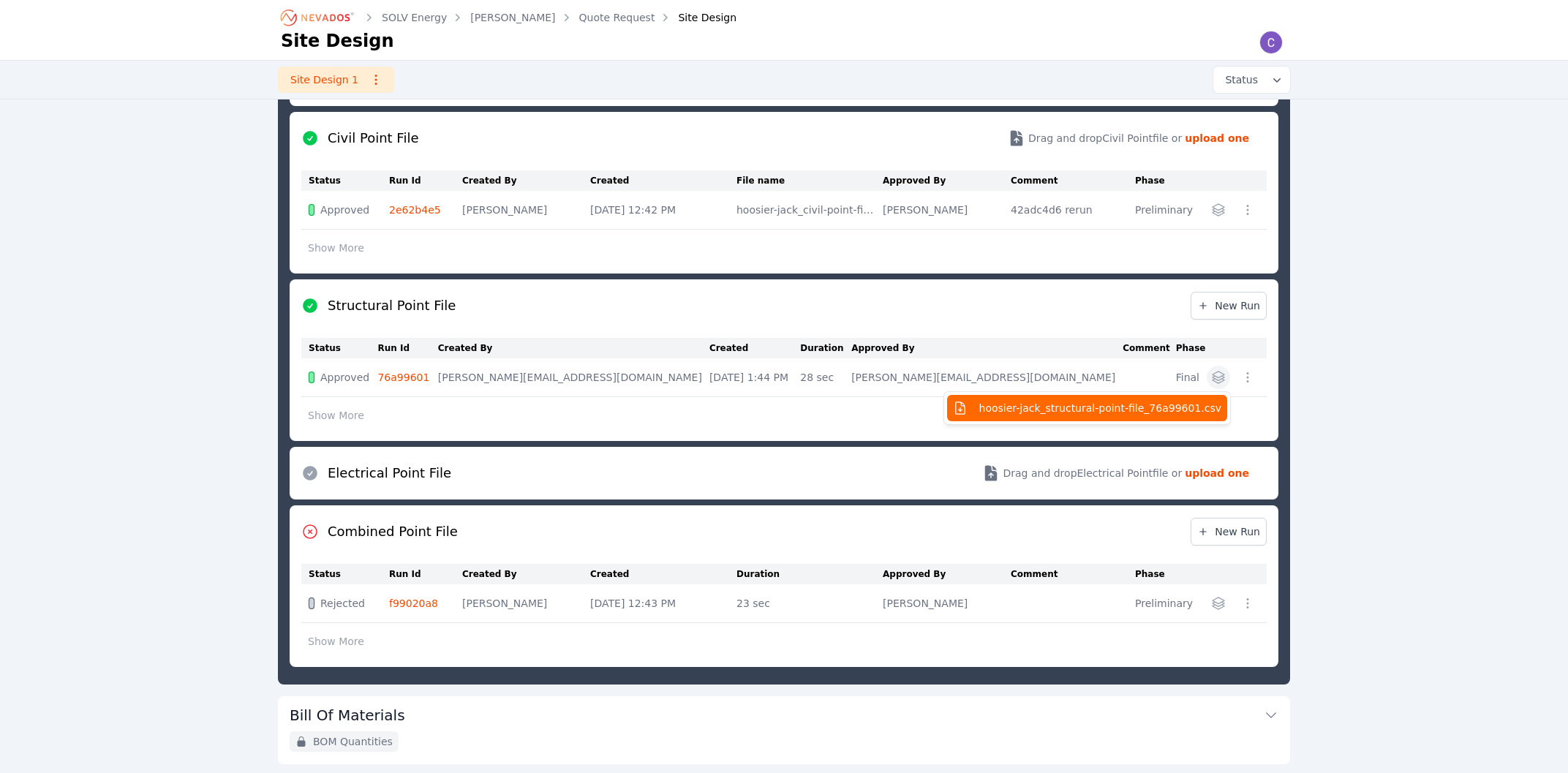
click at [1206, 399] on button "hoosier-jack_structural-point-file_76a99601.csv" at bounding box center [1087, 408] width 280 height 27
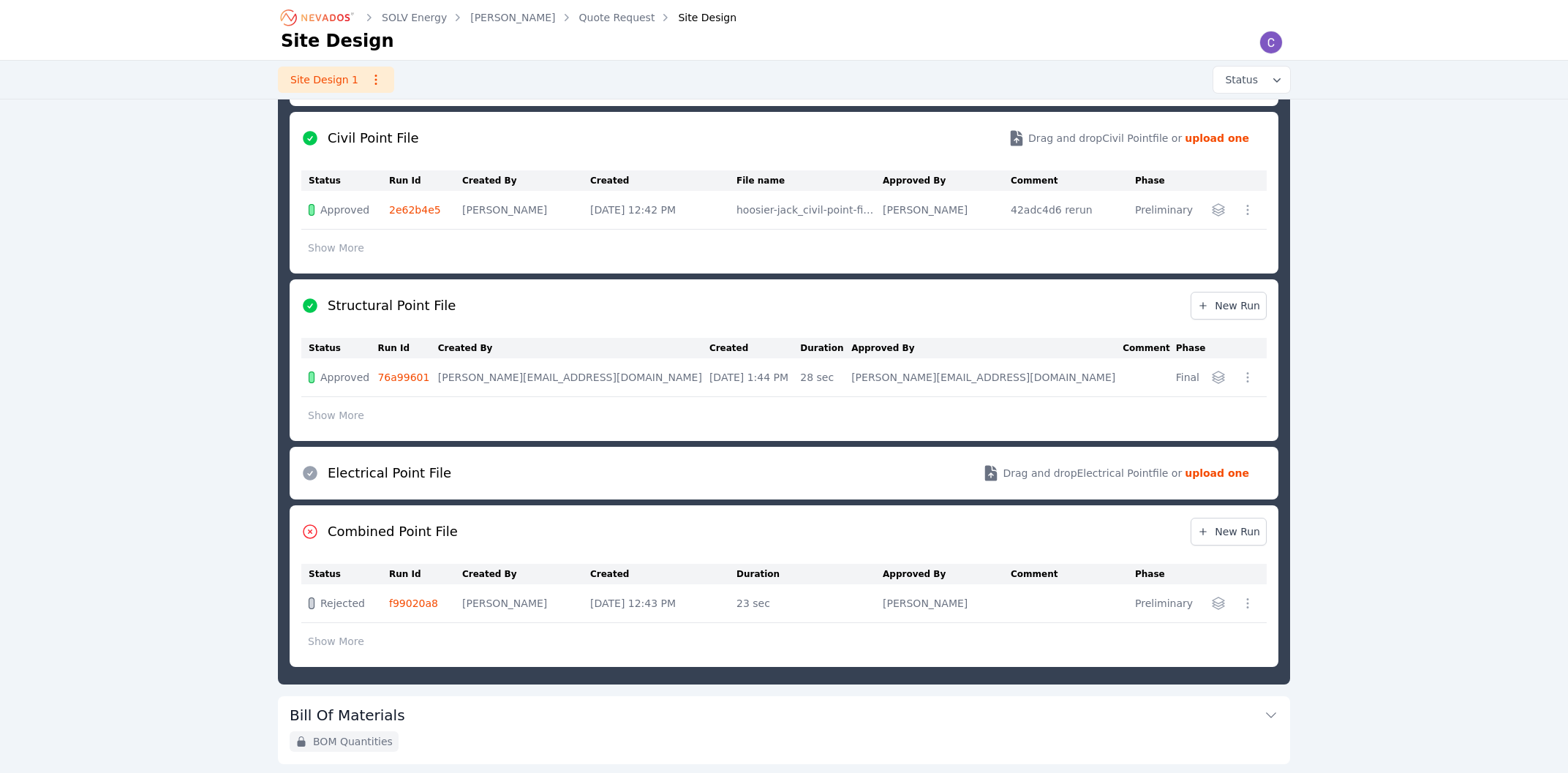
click at [1244, 380] on icon "button" at bounding box center [1248, 377] width 15 height 15
click at [1192, 435] on span "View Point File" at bounding box center [1167, 435] width 73 height 15
